Goal: Navigation & Orientation: Go to known website

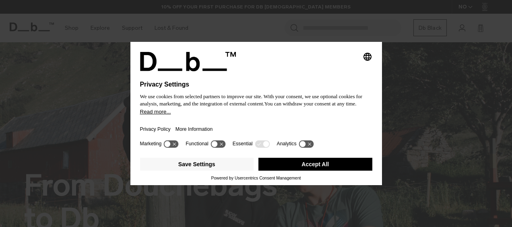
click at [278, 167] on button "Accept All" at bounding box center [315, 164] width 114 height 13
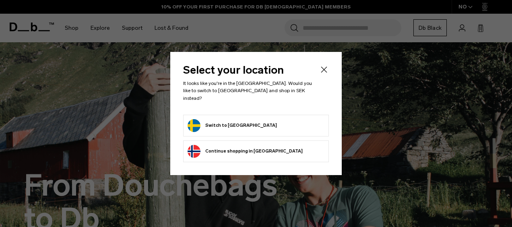
click at [228, 119] on button "Switch to Sweden" at bounding box center [231, 125] width 89 height 13
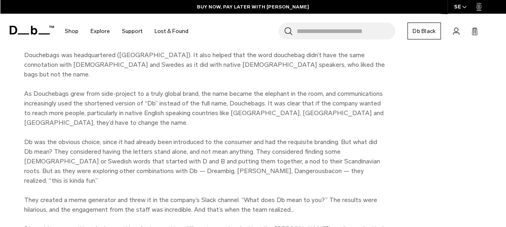
scroll to position [1006, 0]
